Goal: Task Accomplishment & Management: Complete application form

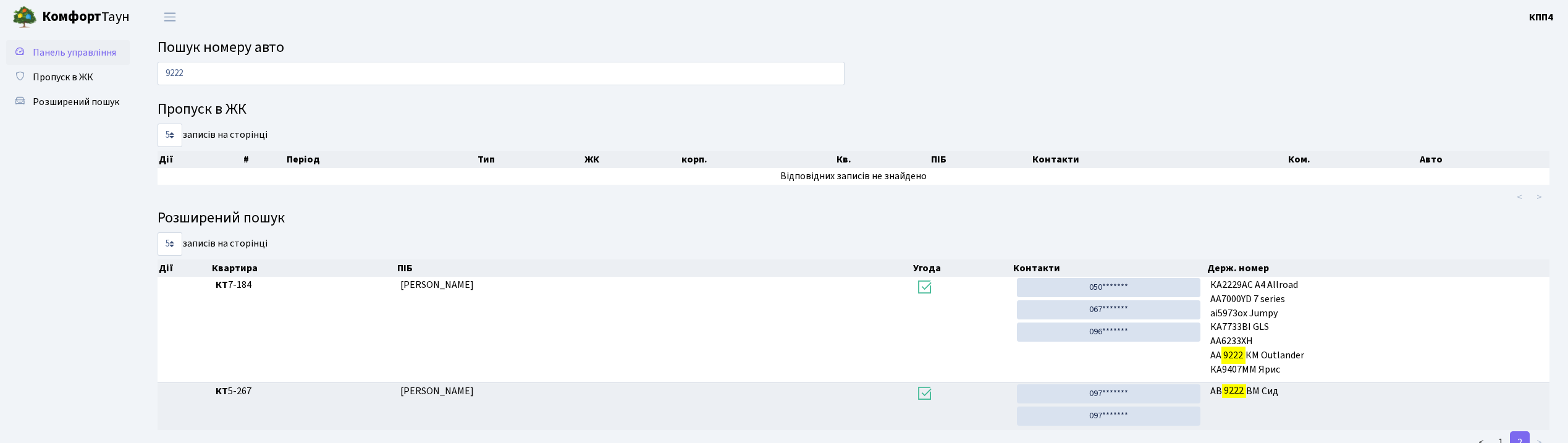
scroll to position [43, 0]
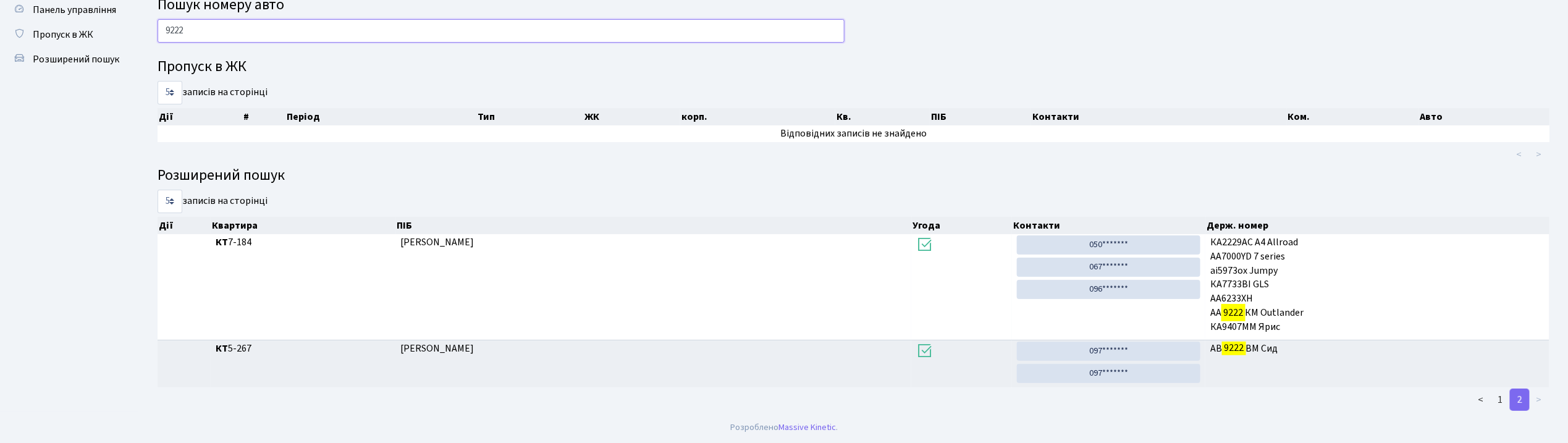
click at [300, 40] on input "9222" at bounding box center [501, 31] width 687 height 24
type input "9"
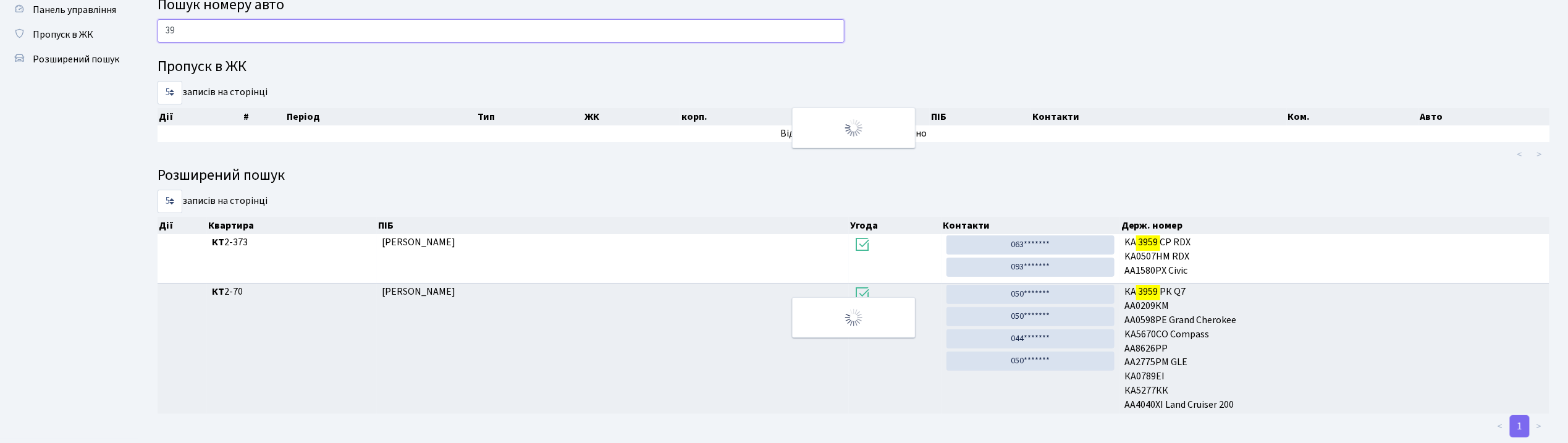
type input "3"
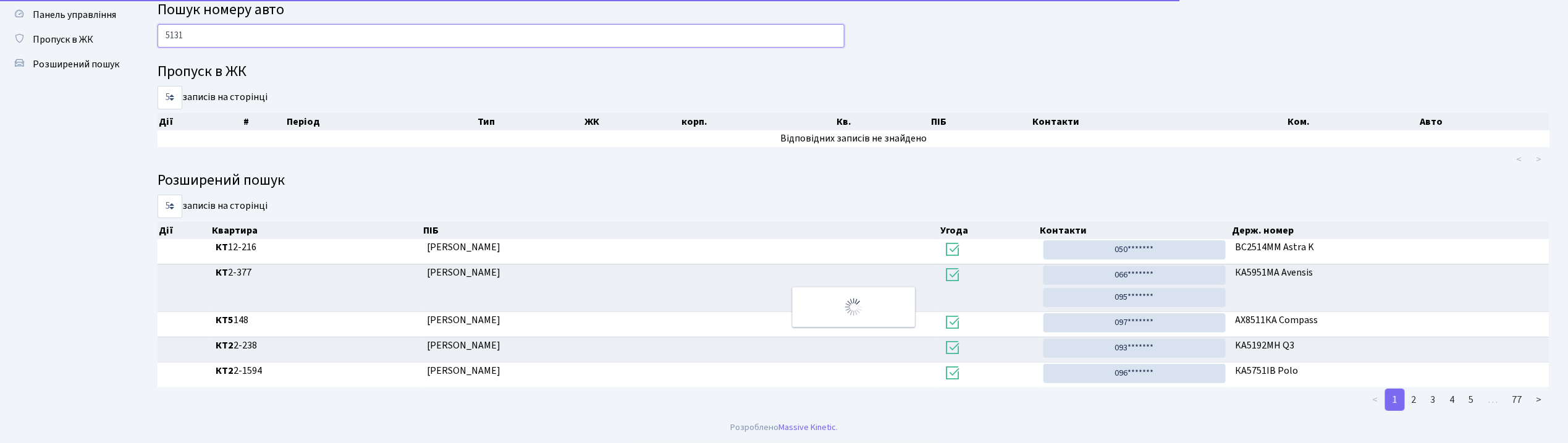
scroll to position [0, 0]
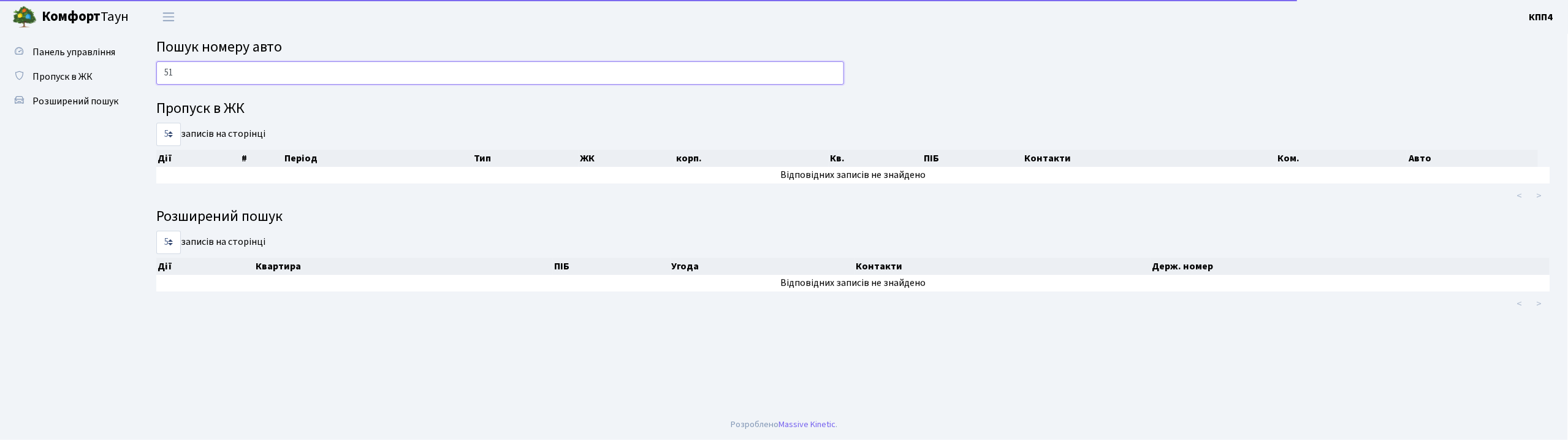
type input "5"
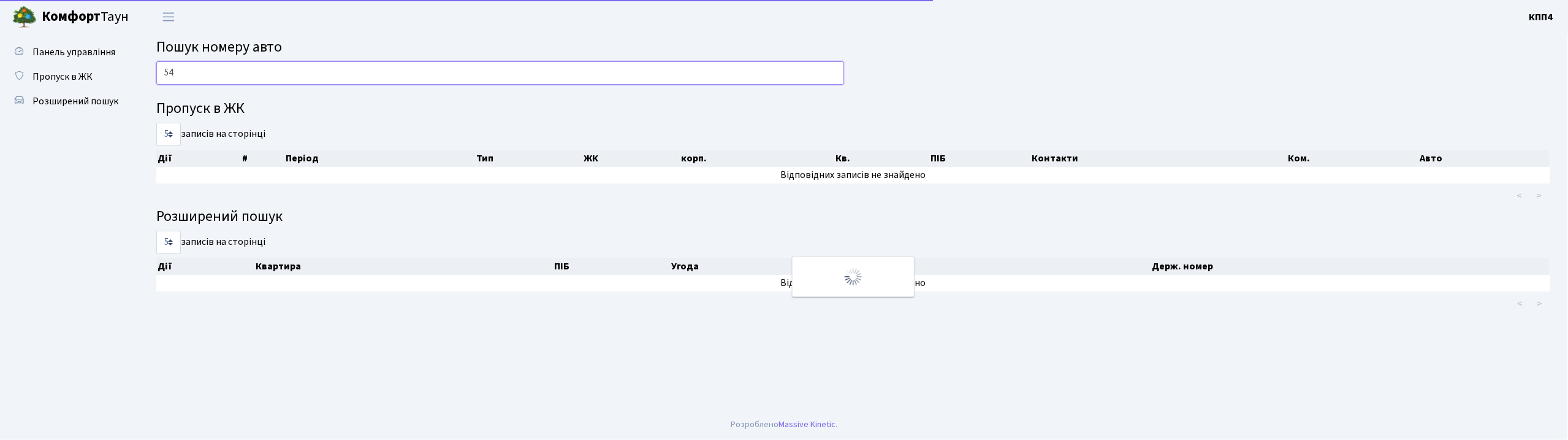
type input "5"
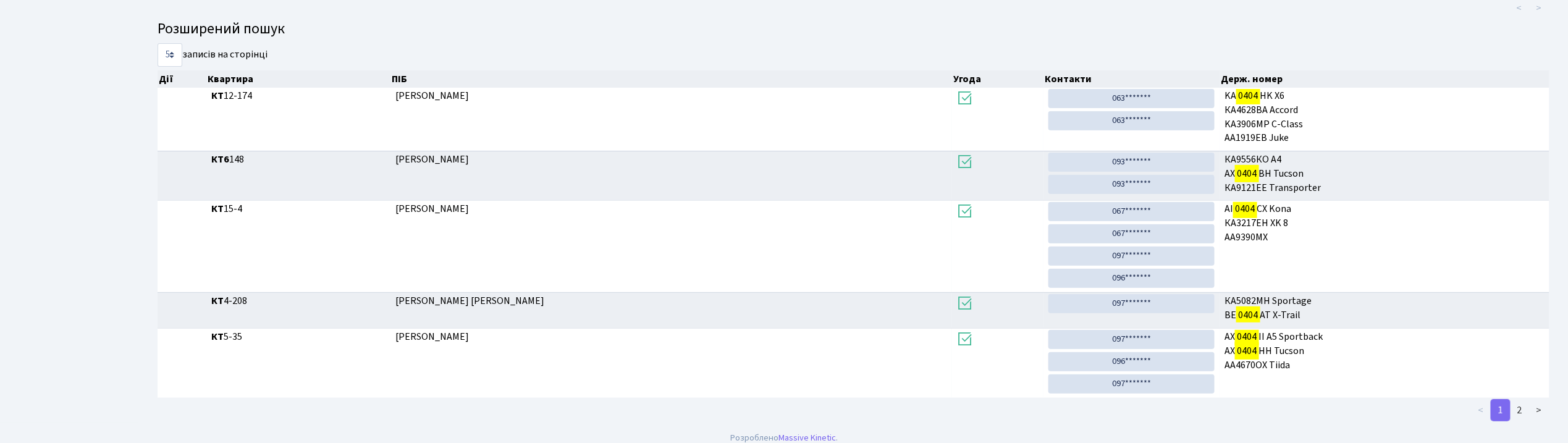
scroll to position [203, 0]
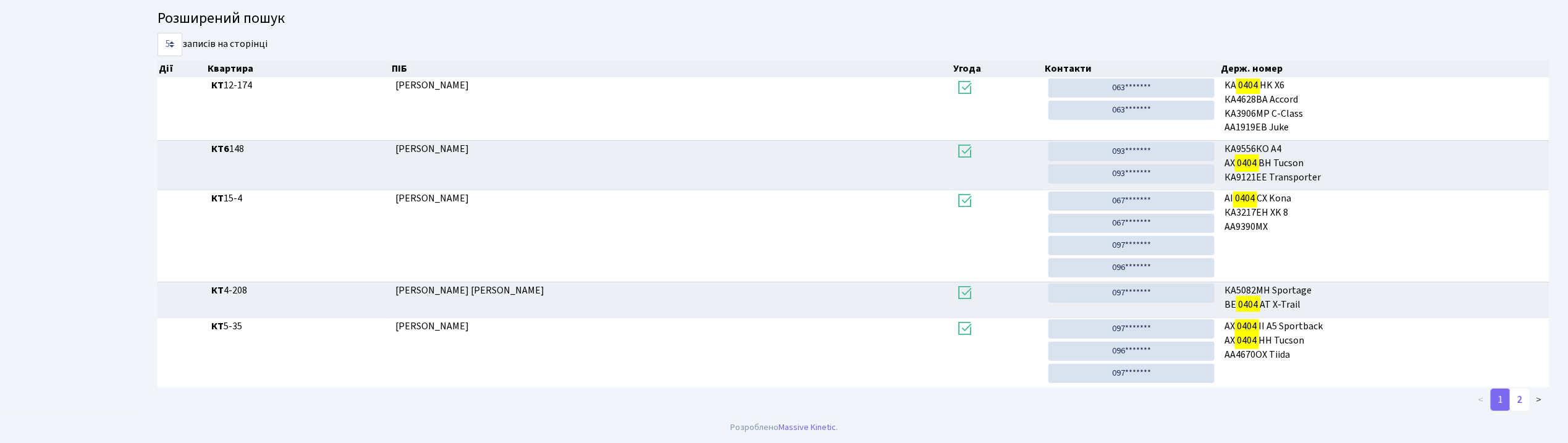
click at [1523, 402] on link "2" at bounding box center [1520, 399] width 19 height 22
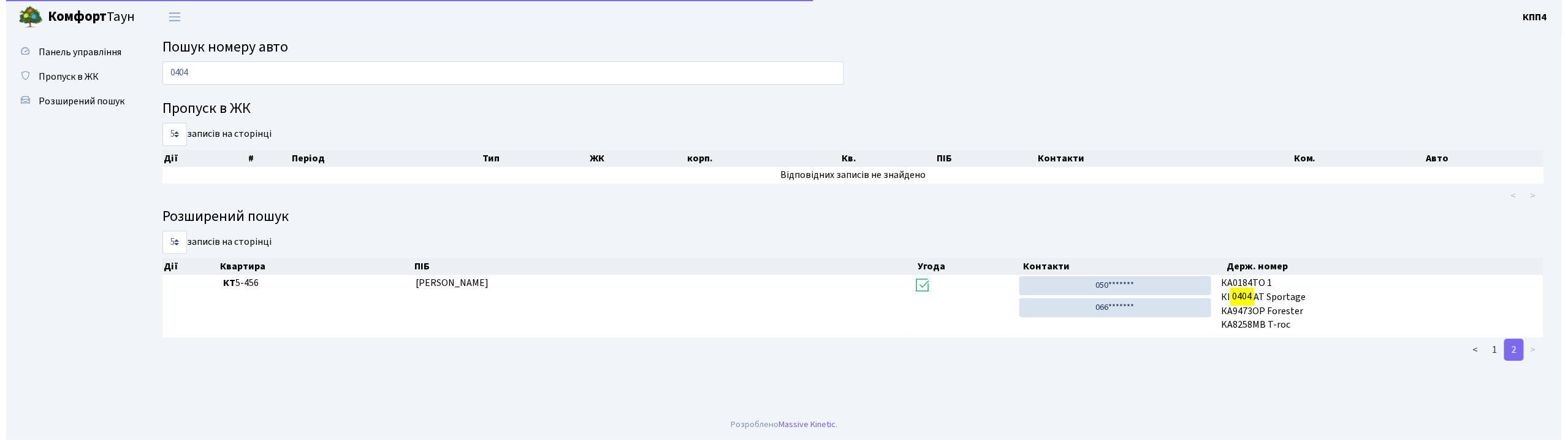
scroll to position [0, 0]
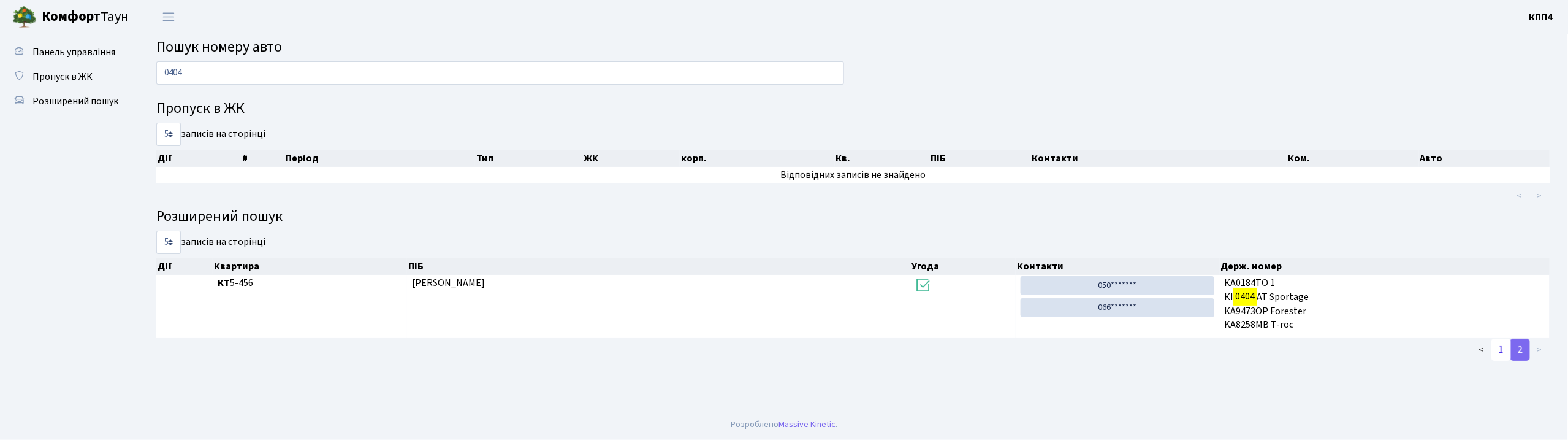
click at [1496, 347] on link "1" at bounding box center [1500, 349] width 19 height 22
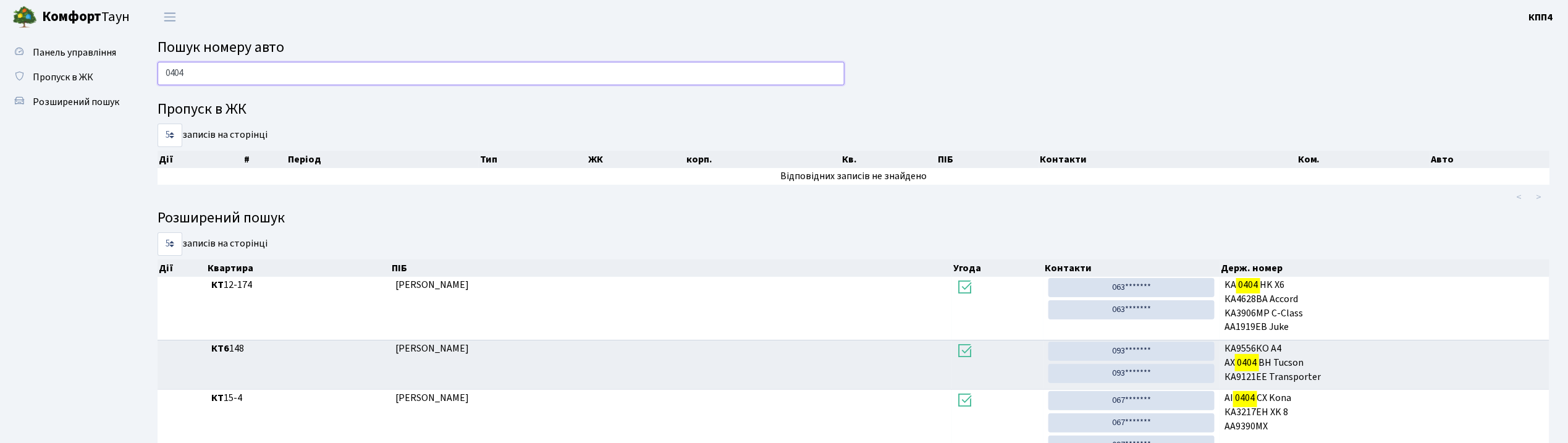
click at [754, 83] on input "0404" at bounding box center [501, 73] width 687 height 24
type input "0"
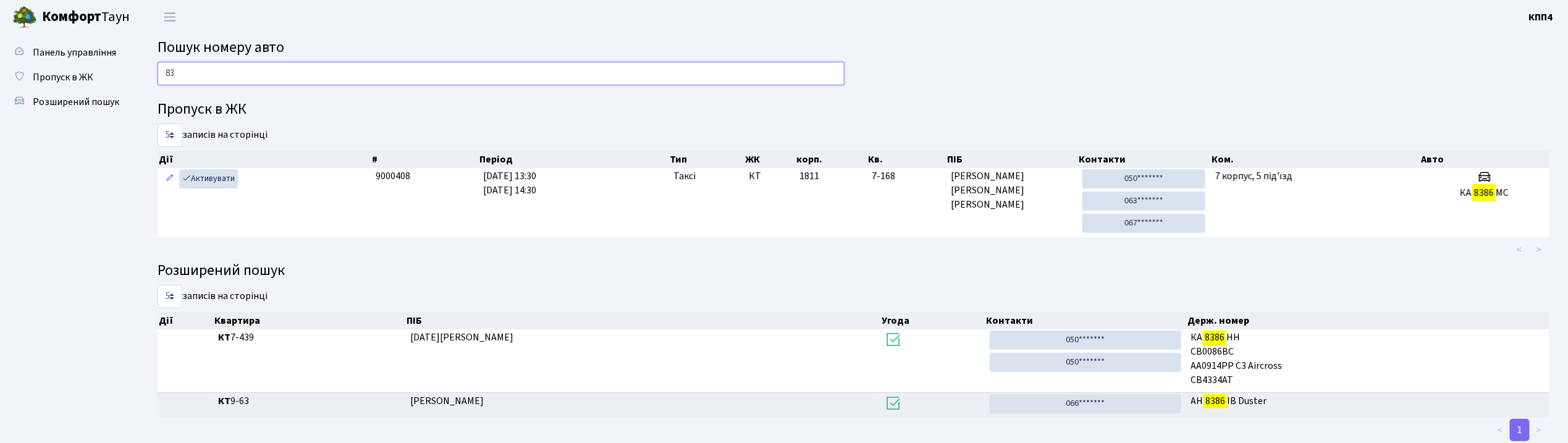
type input "8"
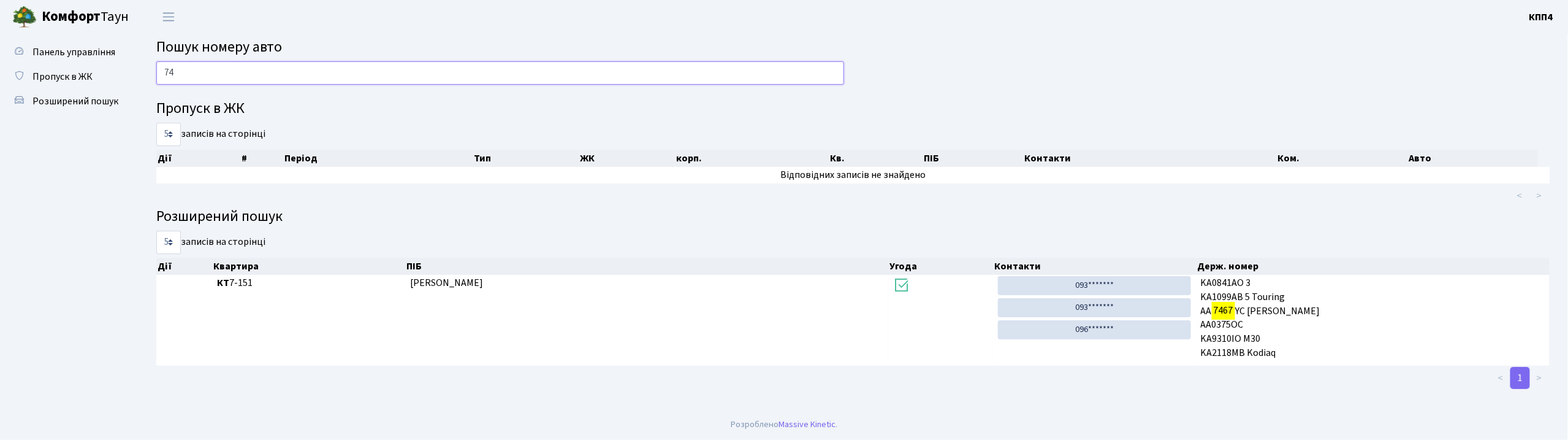
type input "7"
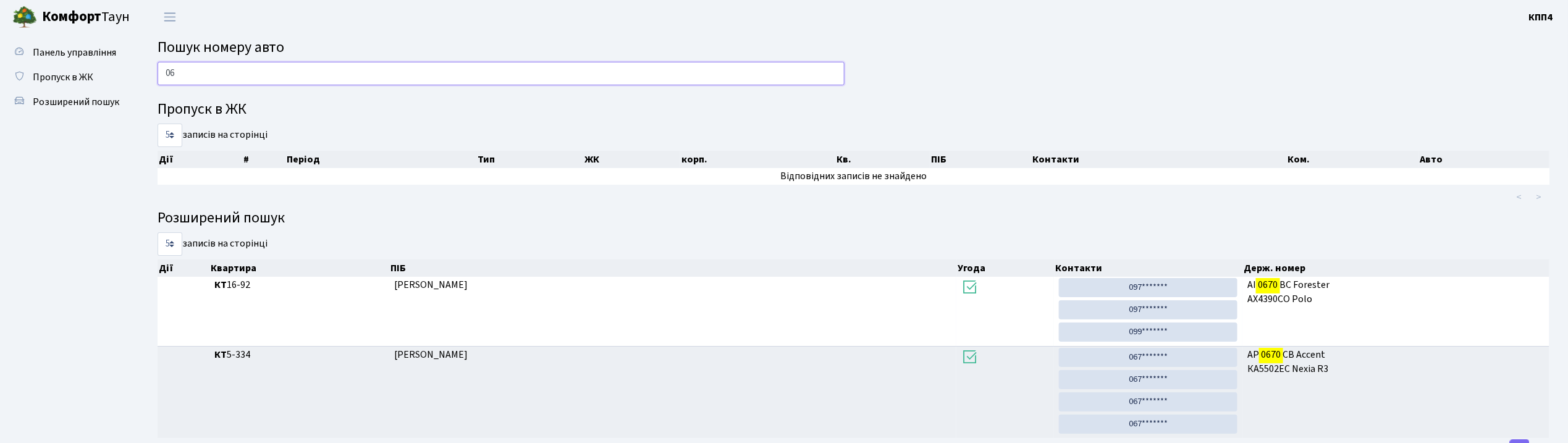
type input "0"
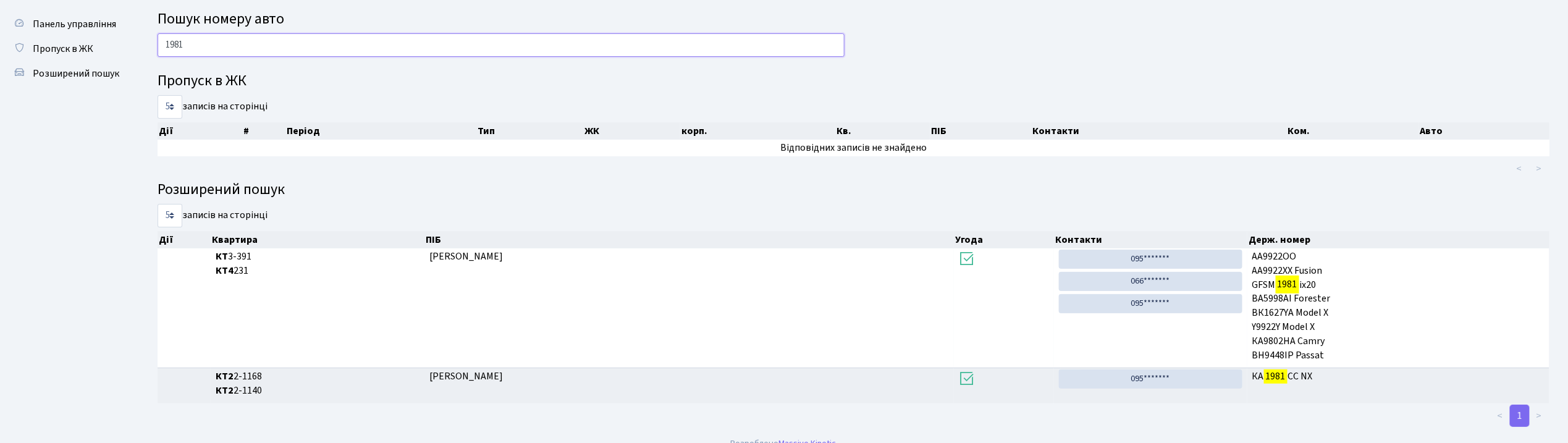
scroll to position [45, 0]
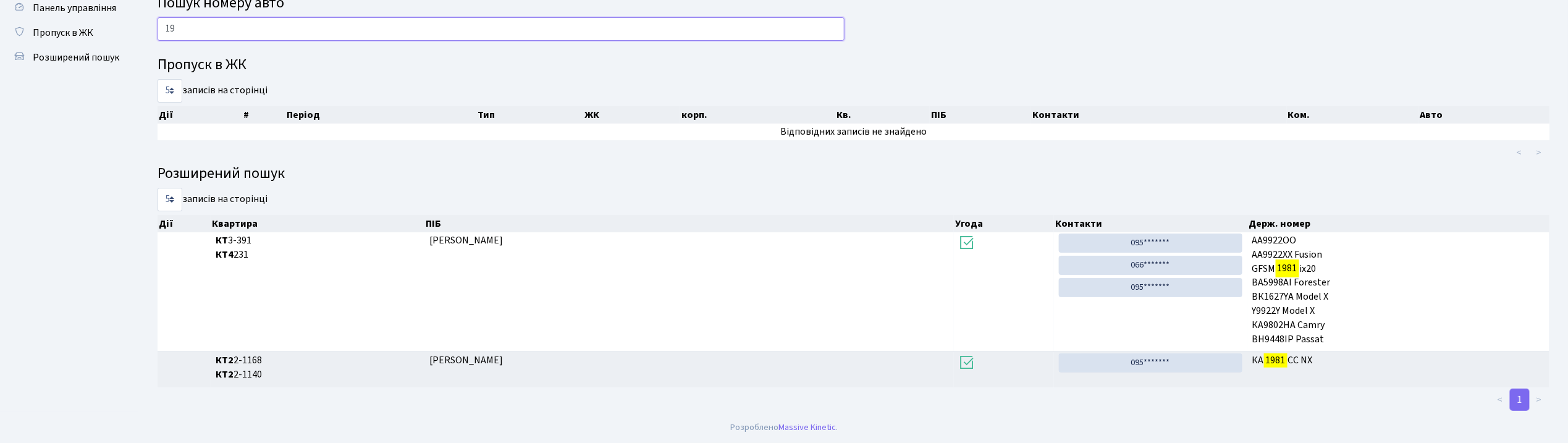
type input "1"
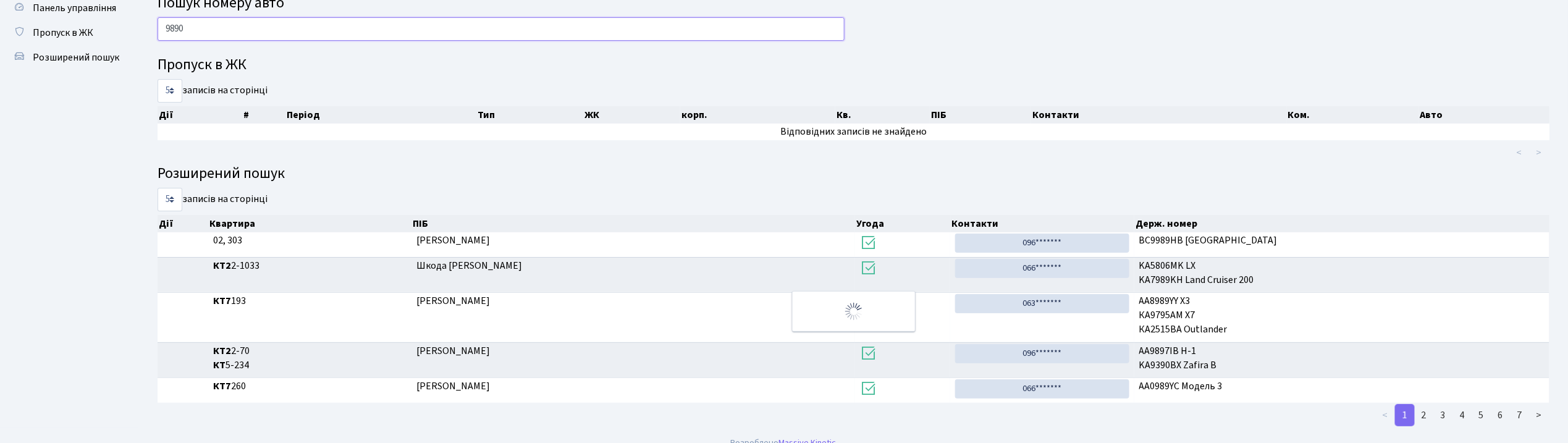
scroll to position [0, 0]
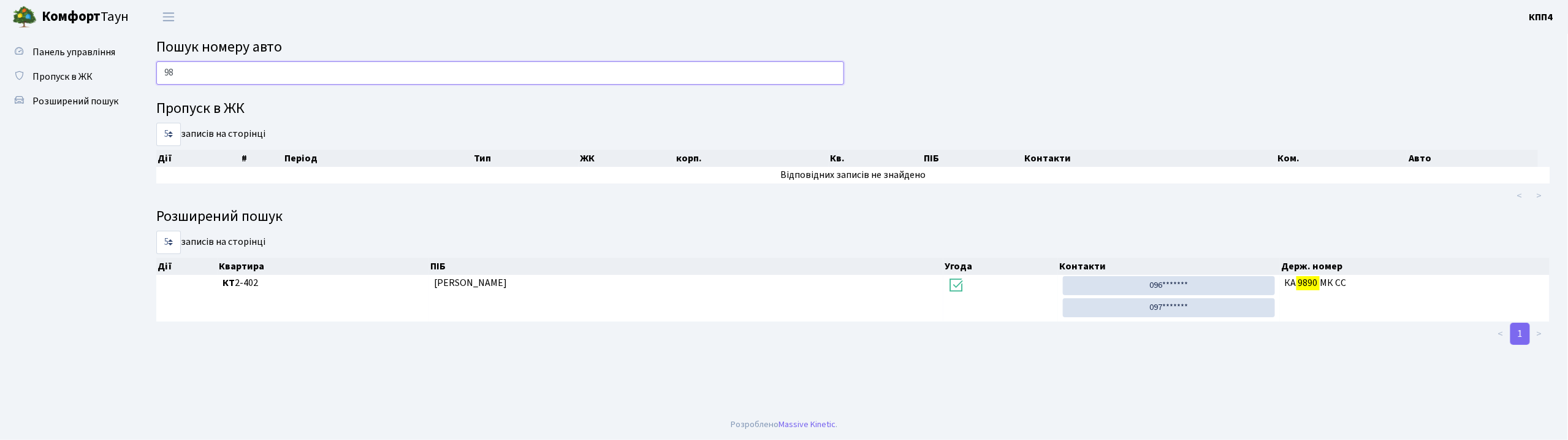
type input "9"
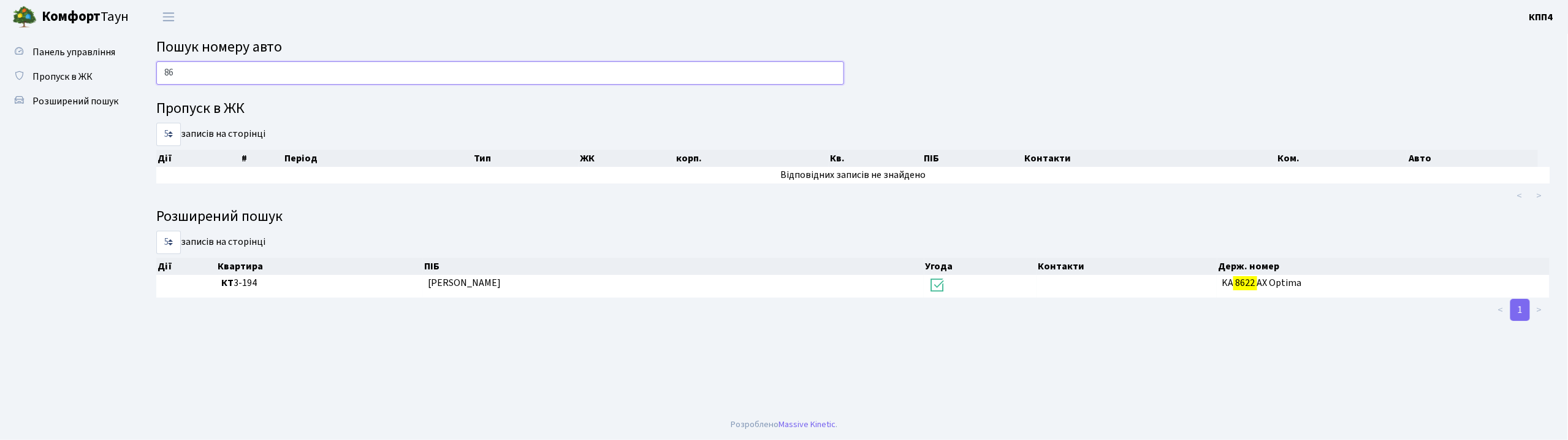
type input "8"
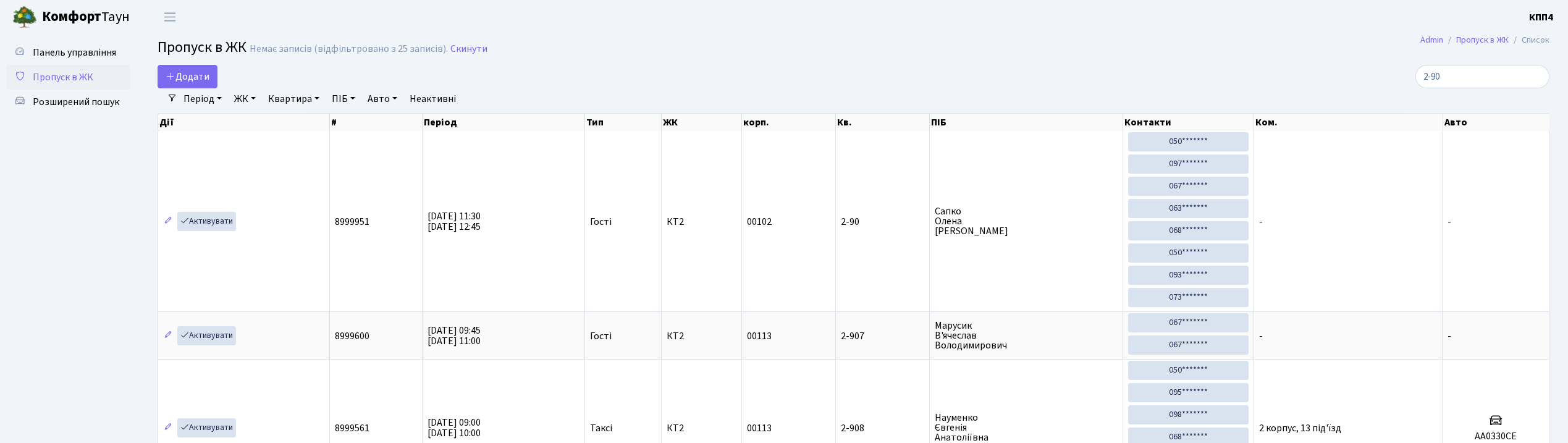
select select "25"
click at [187, 75] on span "Додати" at bounding box center [188, 76] width 44 height 14
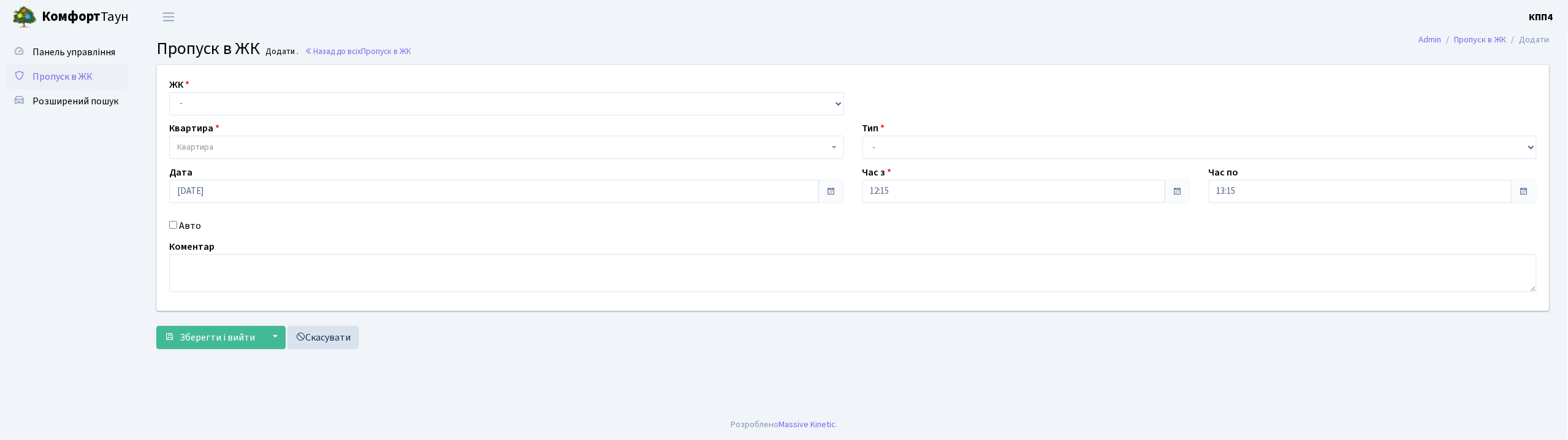
click at [194, 120] on div "ЖК - КТ, вул. Регенераторна, 4 КТ2, просп. Соборності, 17 КТ3, вул. Березнева, …" at bounding box center [852, 188] width 1410 height 245
click at [206, 116] on div "ЖК - КТ, вул. Регенераторна, 4 КТ2, просп. Соборності, 17 КТ3, вул. Березнева, …" at bounding box center [852, 188] width 1410 height 245
click at [209, 109] on select "- КТ, вул. Регенераторна, 4 КТ2, просп. Соборності, 17 КТ3, вул. Березнева, 16 …" at bounding box center [507, 103] width 675 height 23
select select "271"
click at [169, 92] on select "- КТ, вул. Регенераторна, 4 КТ2, просп. Соборності, 17 КТ3, вул. Березнева, 16 …" at bounding box center [507, 103] width 675 height 23
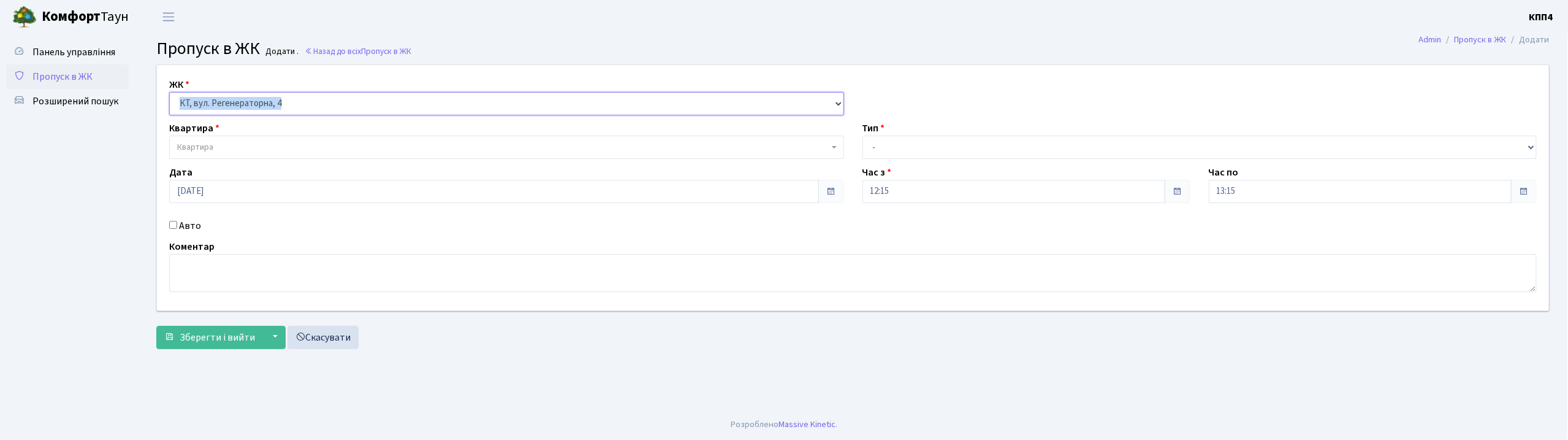
select select
click at [205, 137] on span "Квартира" at bounding box center [507, 147] width 675 height 23
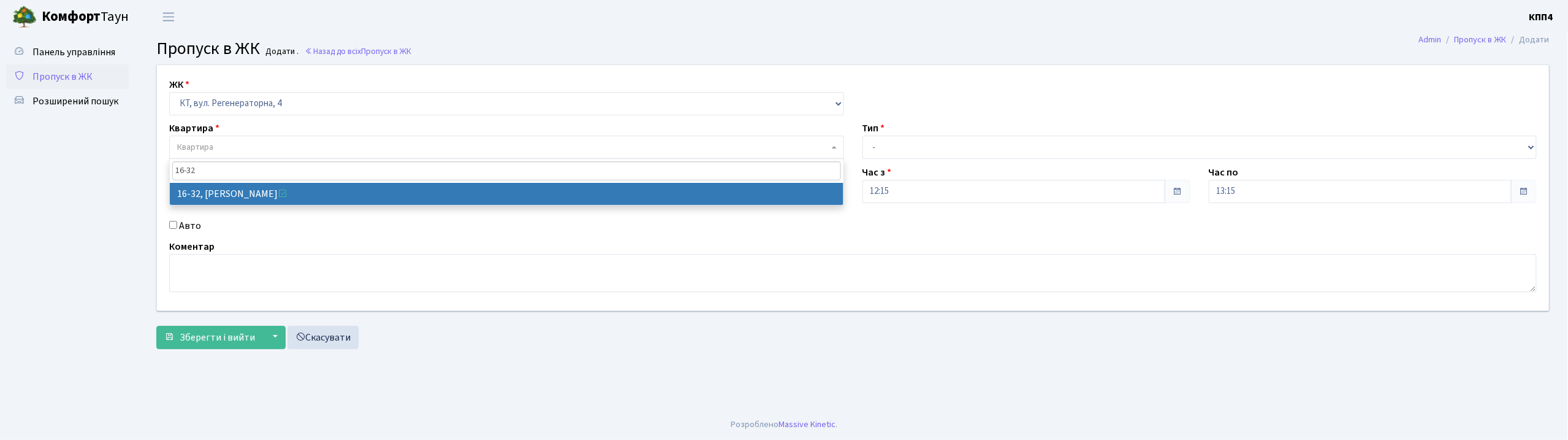
type input "16-32"
select select "8593"
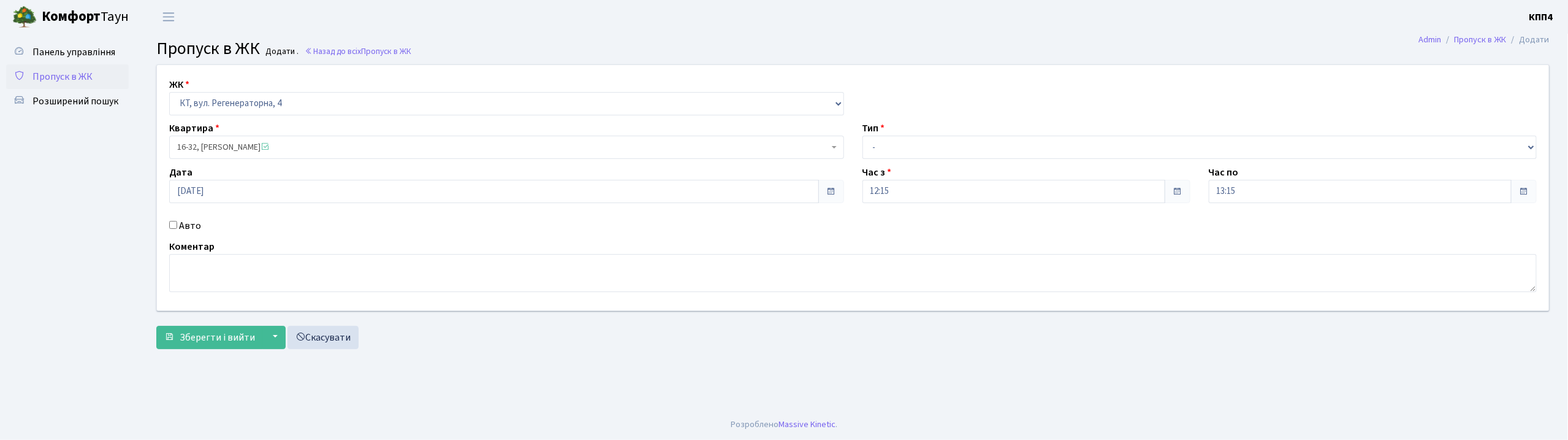
drag, startPoint x: 915, startPoint y: 204, endPoint x: 932, endPoint y: 156, distance: 50.9
click at [929, 160] on div "ЖК - КТ, вул. Регенераторна, 4 КТ2, просп. Соборності, 17 КТ3, вул. Березнева, …" at bounding box center [852, 188] width 1410 height 245
click at [932, 156] on select "- Доставка Таксі Гості Сервіс" at bounding box center [1200, 147] width 675 height 23
select select "1"
click at [863, 135] on select "- Доставка Таксі Гості Сервіс" at bounding box center [1200, 147] width 675 height 23
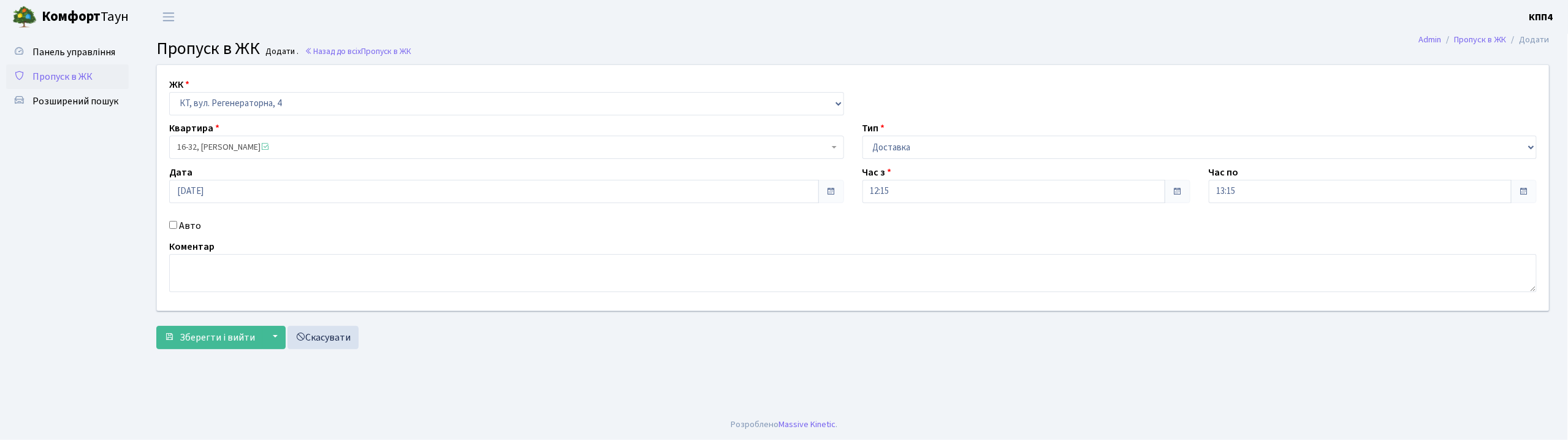
click at [244, 350] on div "ЖК - КТ, вул. Регенераторна, 4 КТ2, просп. Соборності, 17 КТ3, вул. Березнева, …" at bounding box center [853, 210] width 1412 height 291
select select "271"
select select "1"
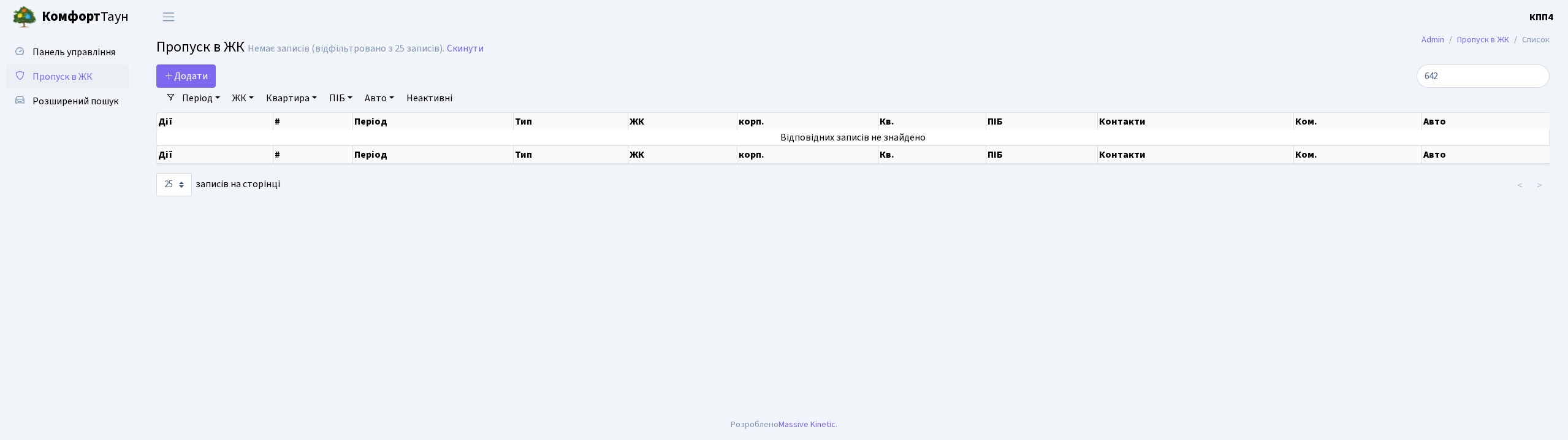
select select "25"
type input "6"
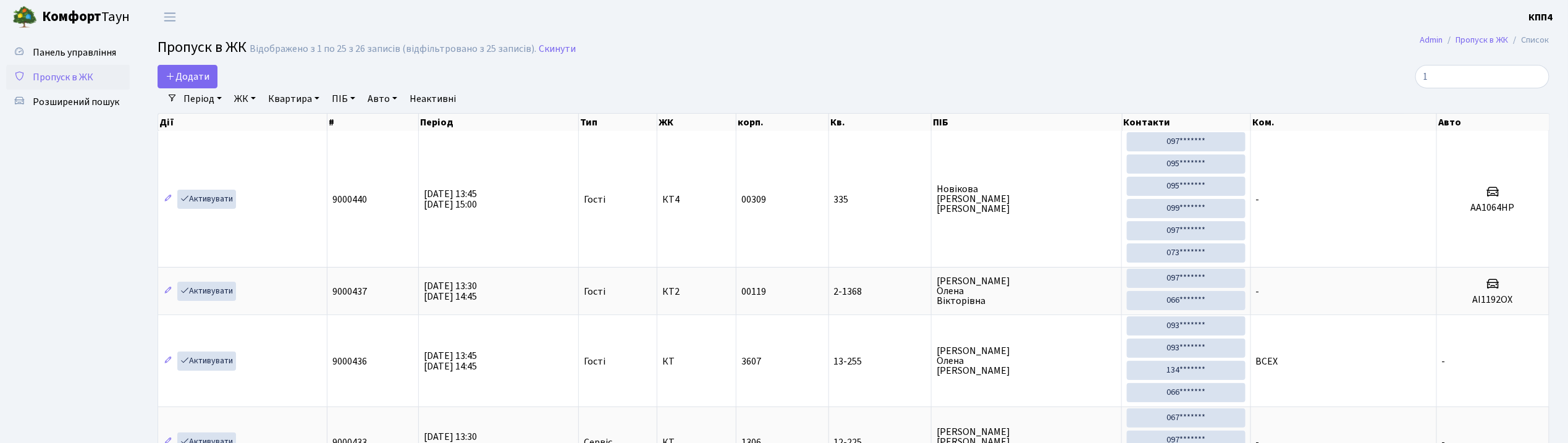
type input "1"
drag, startPoint x: 508, startPoint y: 152, endPoint x: 621, endPoint y: 80, distance: 134.0
click at [621, 80] on div "Додати" at bounding box center [618, 76] width 922 height 24
click at [1457, 78] on input "1" at bounding box center [1482, 76] width 134 height 24
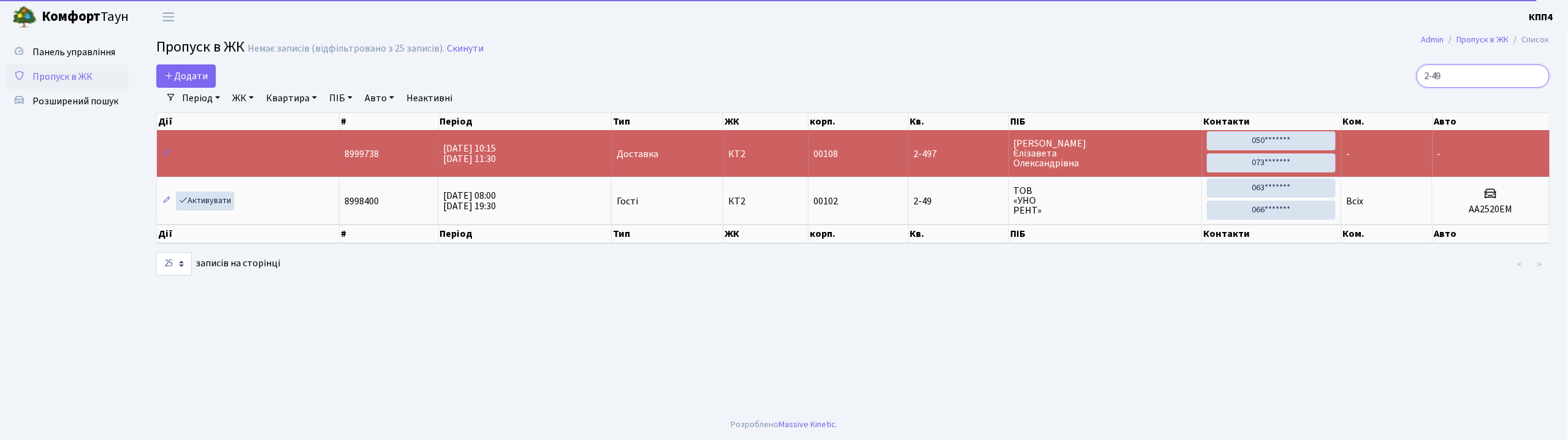
type input "2-49"
